Goal: Task Accomplishment & Management: Manage account settings

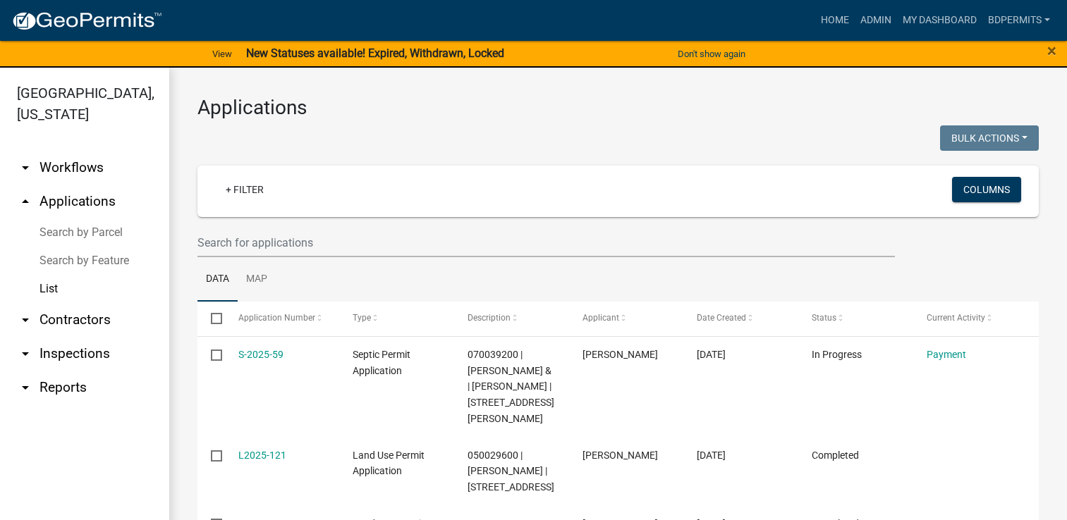
select select "3: 100"
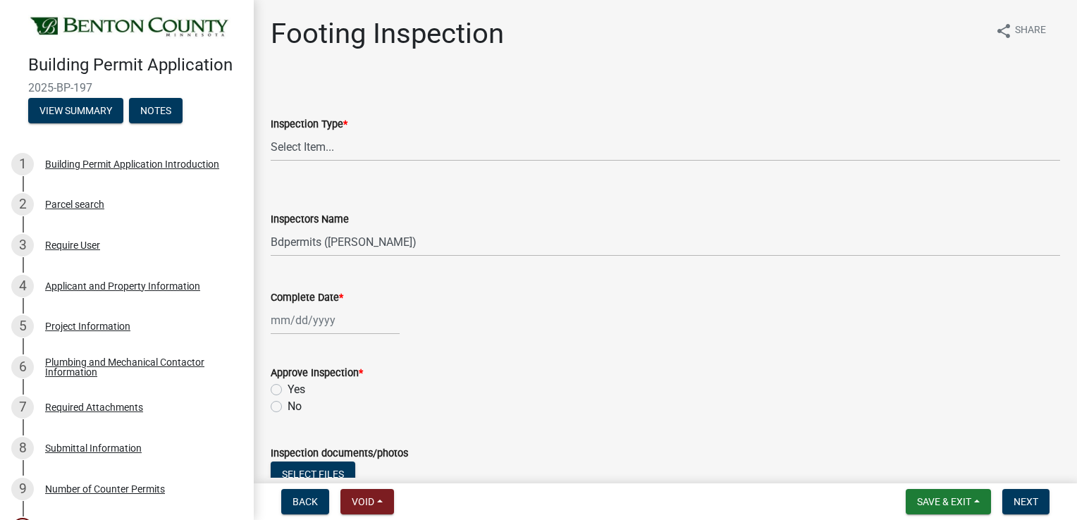
select select "17bfa135-5610-45df-8ce7-87530b7d86d4"
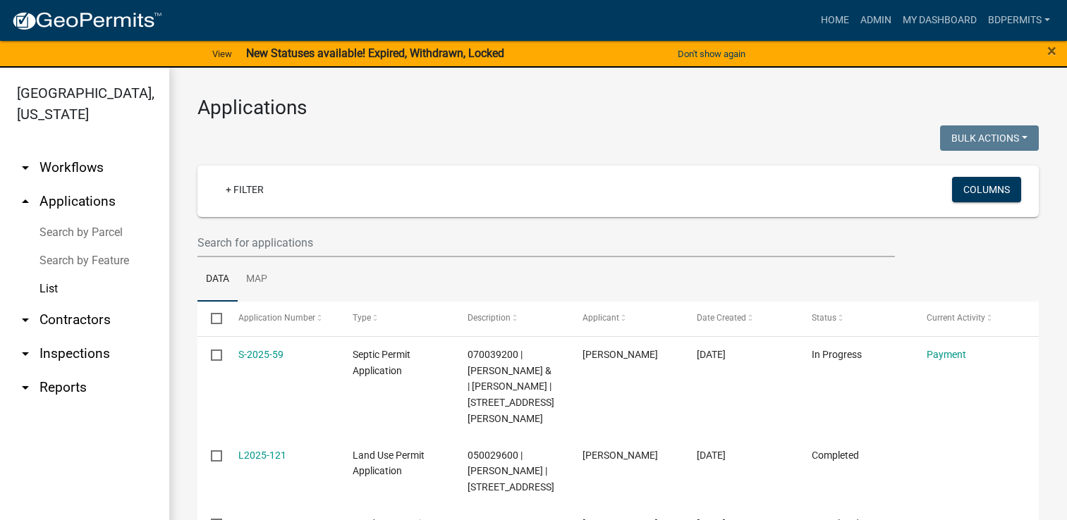
select select "3: 100"
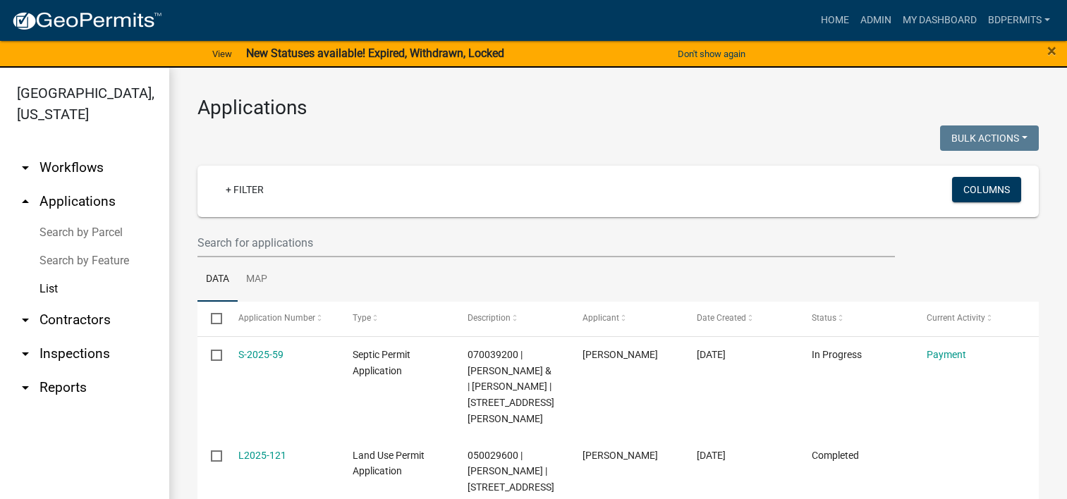
select select "3: 100"
